Goal: Task Accomplishment & Management: Manage account settings

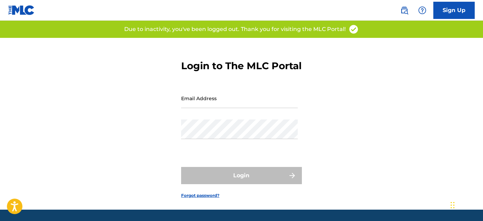
click at [214, 108] on input "Email Address" at bounding box center [239, 99] width 117 height 20
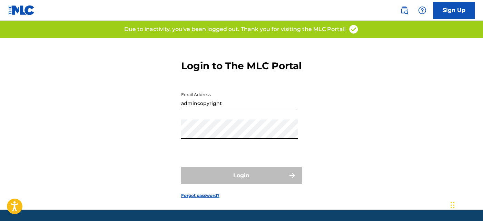
type input "[EMAIL_ADDRESS][DOMAIN_NAME]"
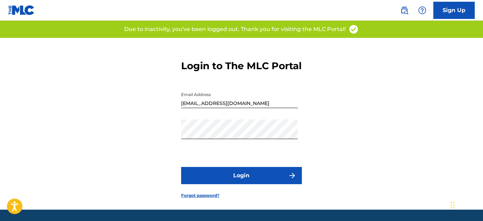
click at [237, 182] on button "Login" at bounding box center [241, 175] width 121 height 17
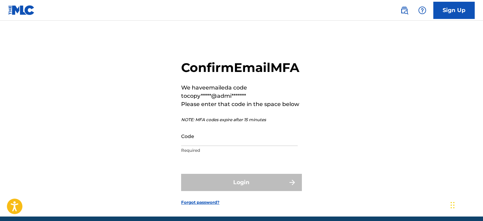
click at [255, 146] on input "Code" at bounding box center [239, 137] width 117 height 20
paste input "237818"
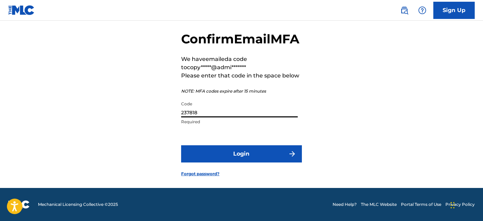
scroll to position [34, 0]
type input "237818"
click at [255, 162] on button "Login" at bounding box center [241, 154] width 121 height 17
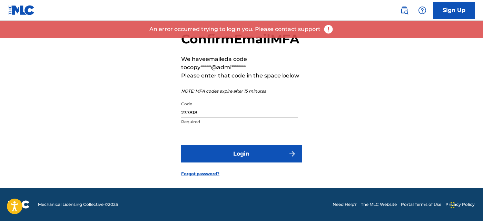
scroll to position [33, 0]
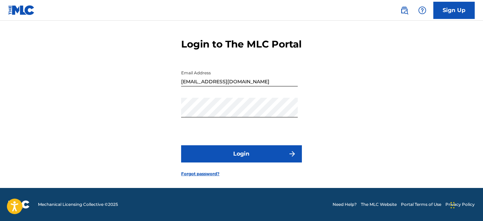
click at [228, 145] on form "Login to The MLC Portal Email Address copyright@adminmp.com Password Login Forg…" at bounding box center [241, 102] width 121 height 172
click at [228, 152] on button "Login" at bounding box center [241, 154] width 121 height 17
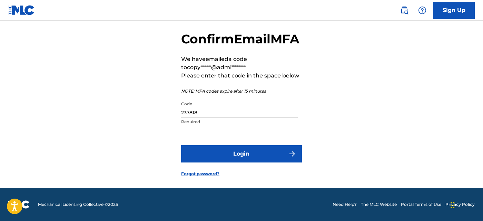
click at [239, 175] on form "Confirm Email MFA We have emailed a code to copy*****@admi******* Please enter …" at bounding box center [241, 98] width 121 height 179
click at [243, 163] on button "Login" at bounding box center [241, 154] width 121 height 17
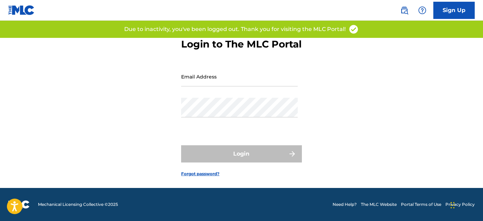
scroll to position [0, 0]
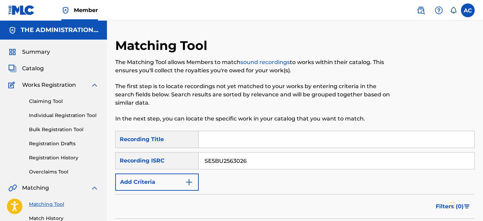
scroll to position [63, 0]
